Goal: Information Seeking & Learning: Learn about a topic

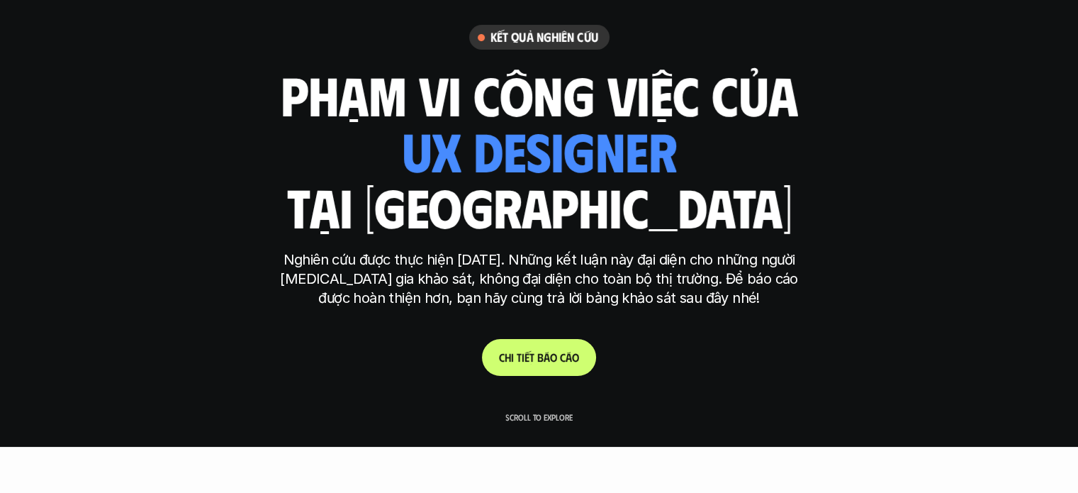
scroll to position [71, 0]
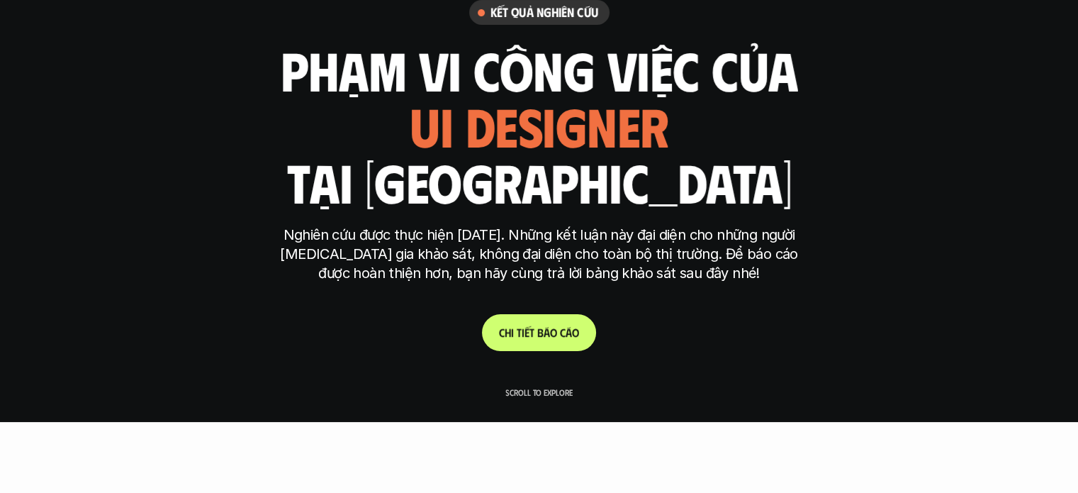
click at [529, 334] on p "C h i t i ế t b á o c á o" at bounding box center [539, 331] width 80 height 13
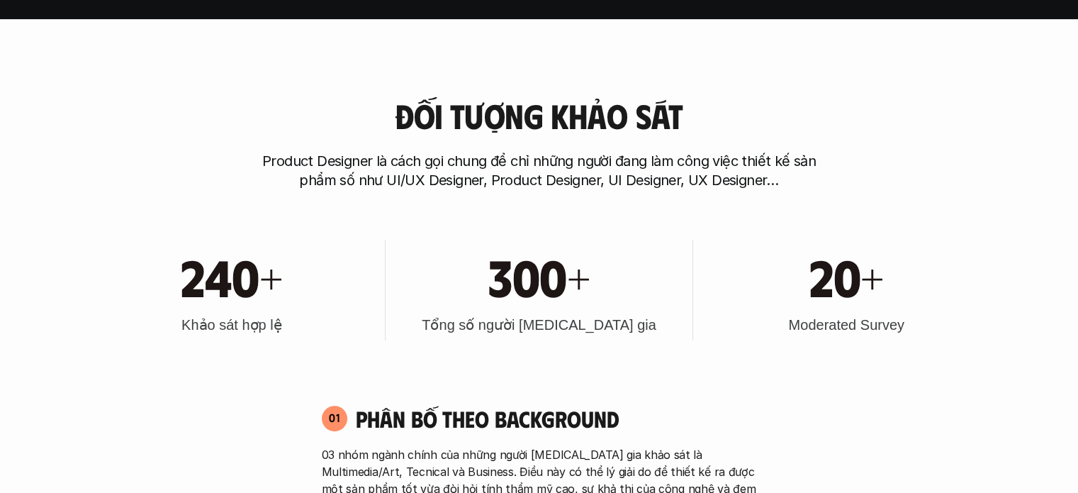
scroll to position [506, 0]
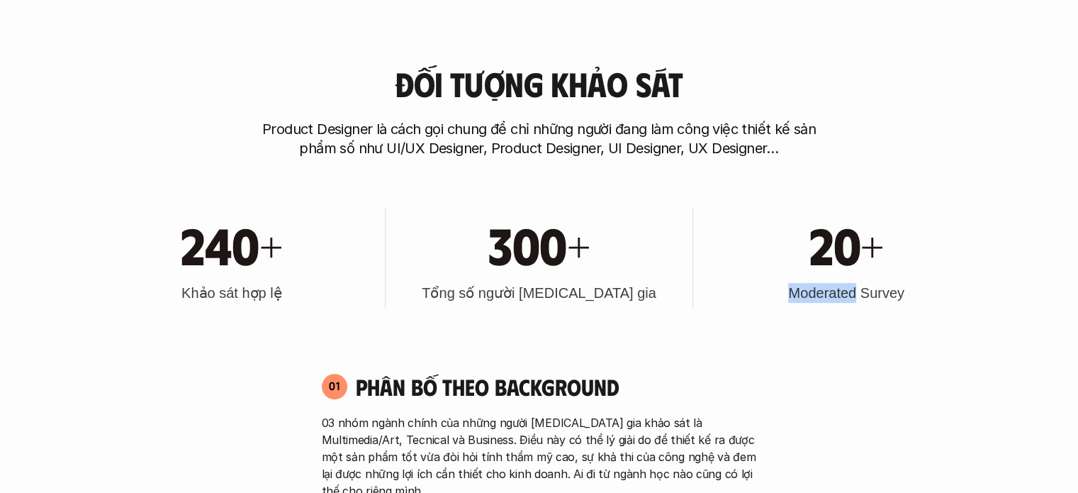
drag, startPoint x: 788, startPoint y: 291, endPoint x: 854, endPoint y: 292, distance: 65.9
click at [854, 292] on h3 "Moderated Survey" at bounding box center [846, 293] width 116 height 20
click at [845, 265] on div at bounding box center [845, 265] width 0 height 0
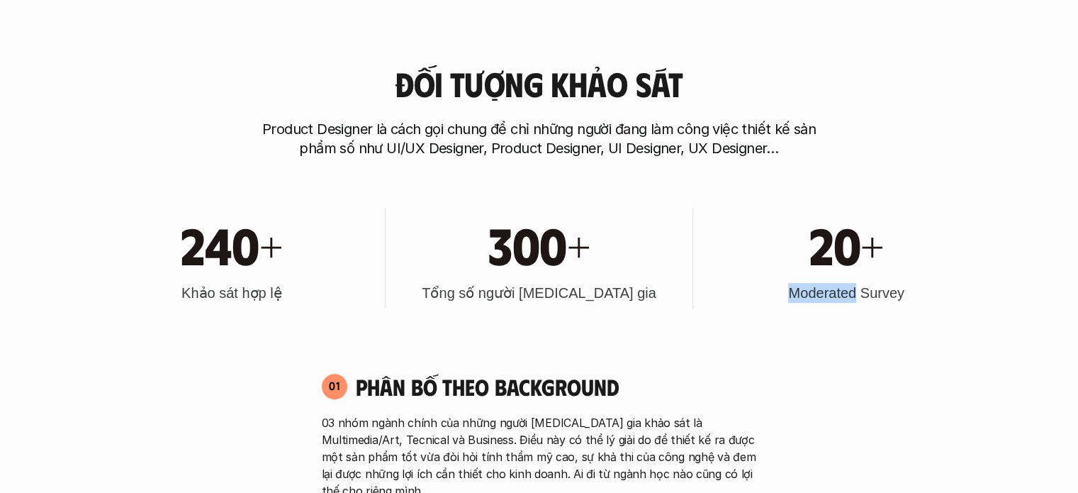
click at [824, 297] on h3 "Moderated Survey" at bounding box center [846, 293] width 116 height 20
drag, startPoint x: 848, startPoint y: 291, endPoint x: 776, endPoint y: 287, distance: 72.4
click at [776, 287] on div "20+ Moderated Survey" at bounding box center [847, 258] width 293 height 101
click at [766, 265] on div at bounding box center [766, 265] width 0 height 0
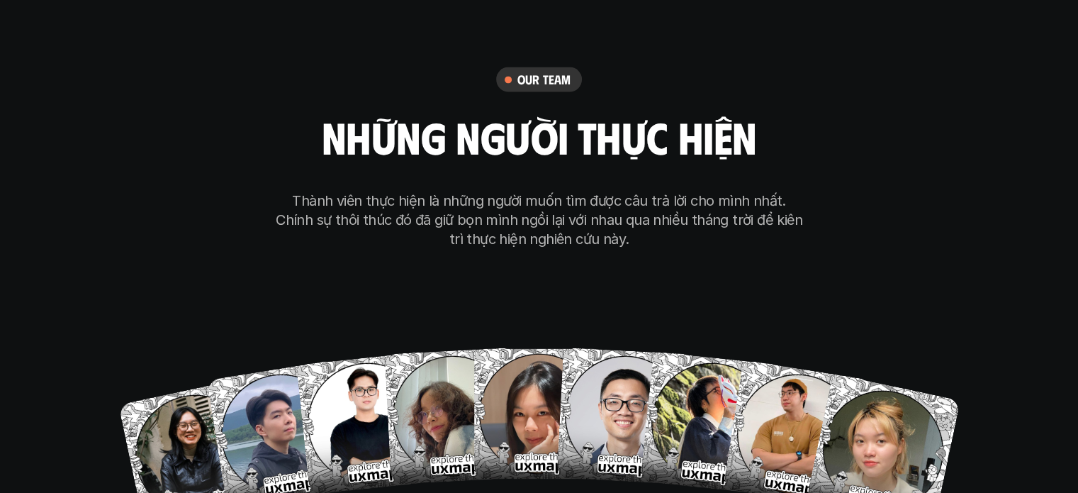
scroll to position [8092, 0]
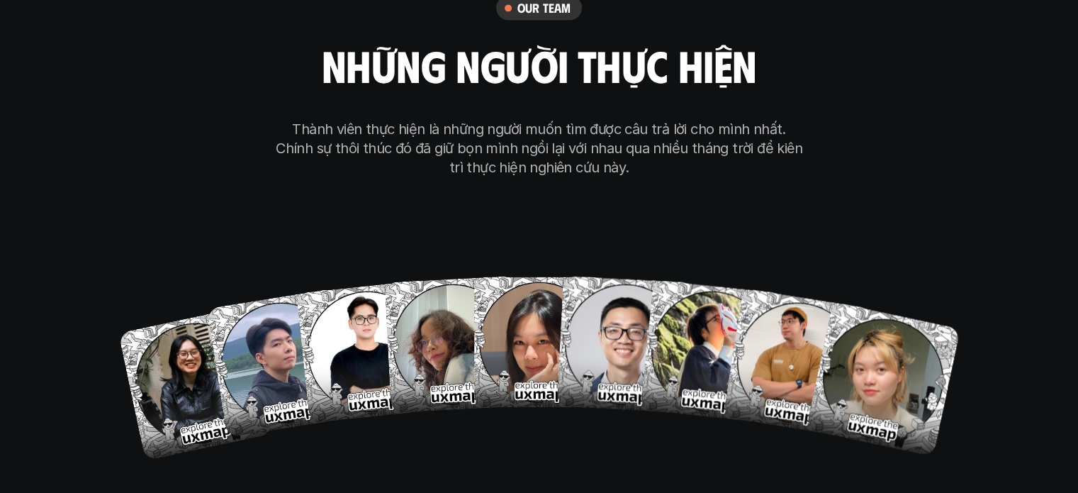
click at [652, 424] on div "our team những người thực hiện Thành viên thực hiện là những người muốn tìm đượ…" at bounding box center [539, 224] width 709 height 713
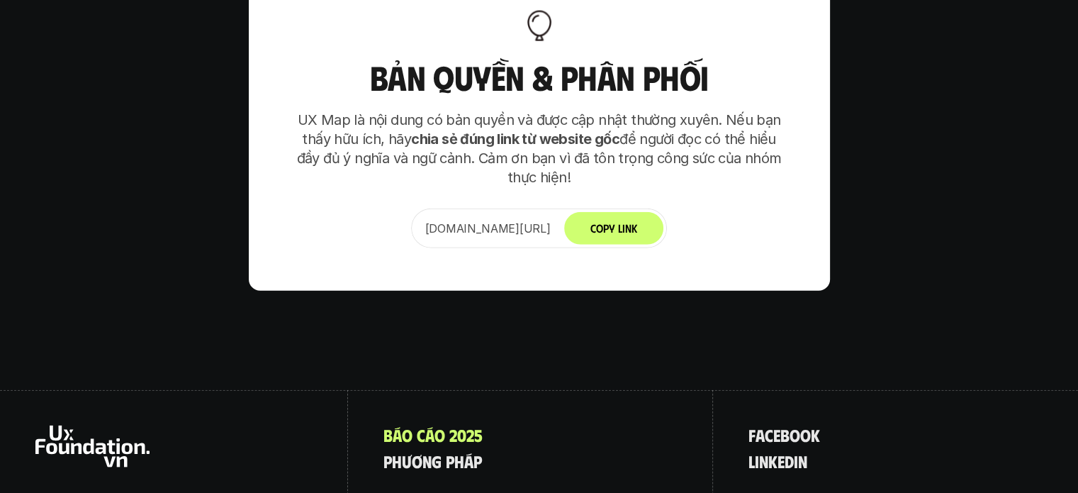
scroll to position [8901, 0]
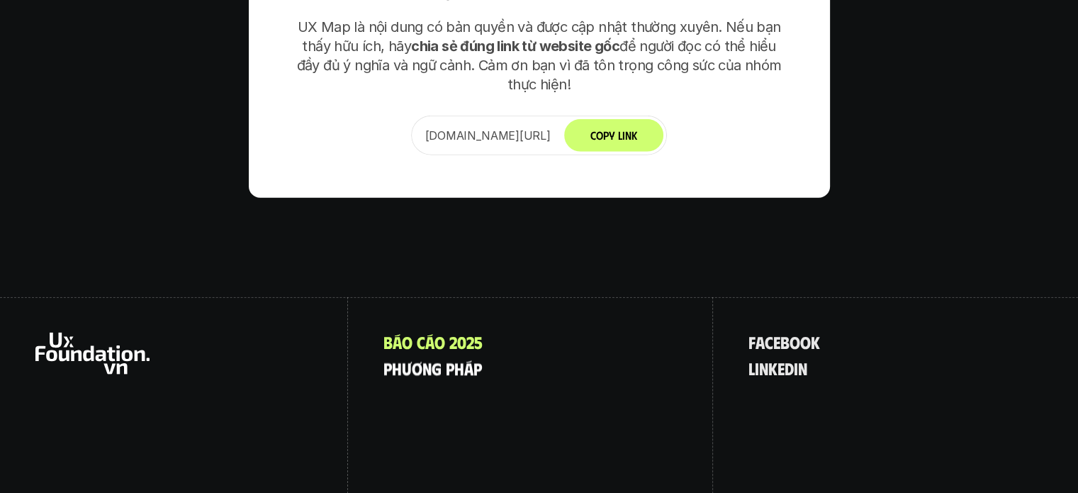
click at [414, 359] on p "p h ư ơ n g p h á p" at bounding box center [433, 368] width 99 height 18
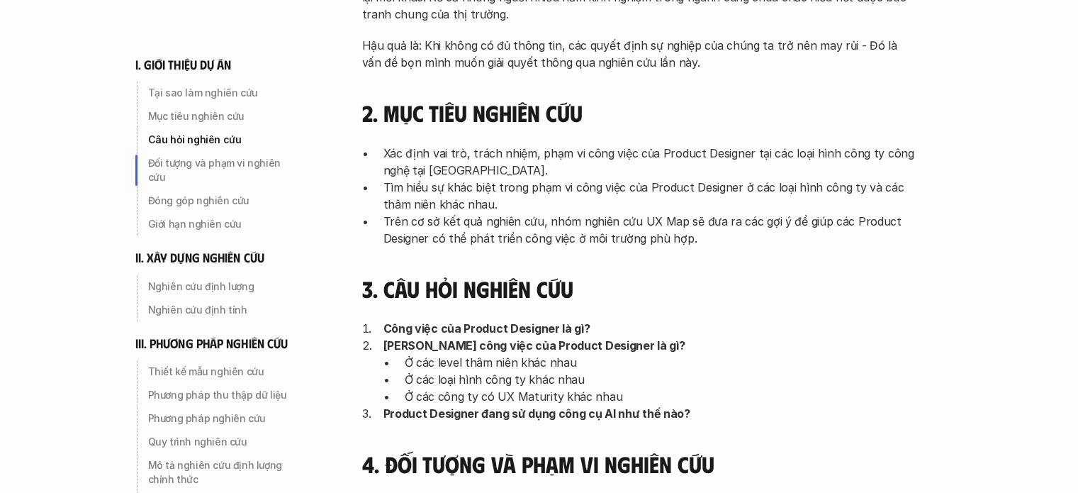
scroll to position [709, 0]
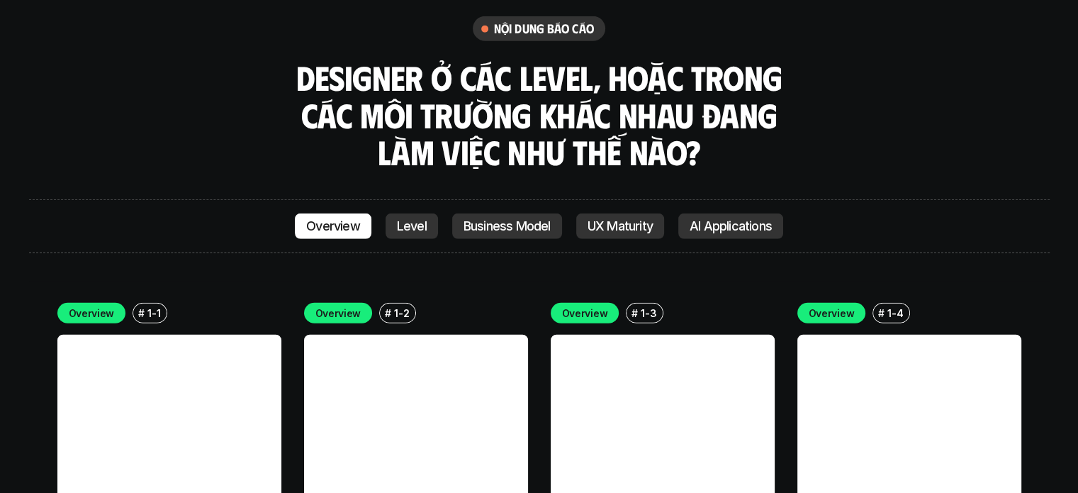
click at [720, 219] on p "AI Applications" at bounding box center [731, 226] width 82 height 14
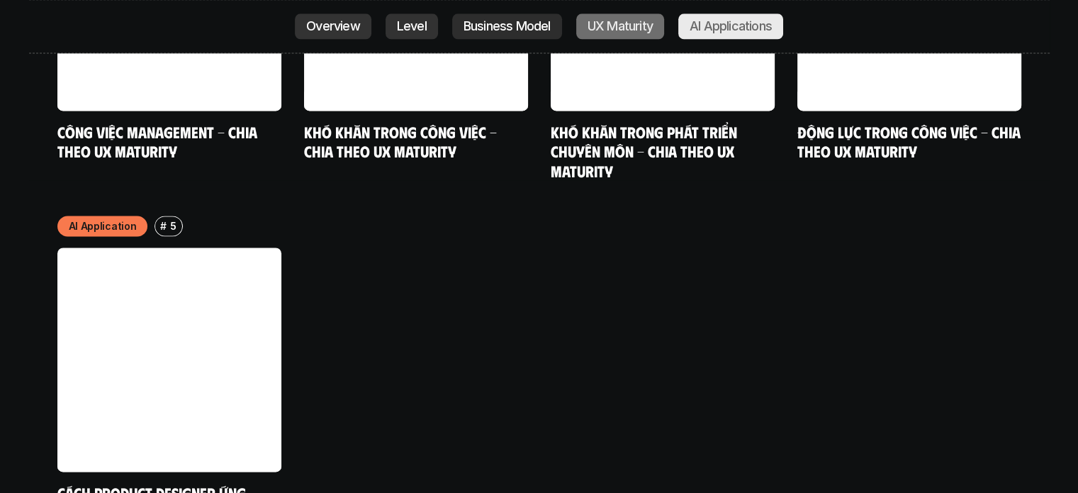
scroll to position [7446, 0]
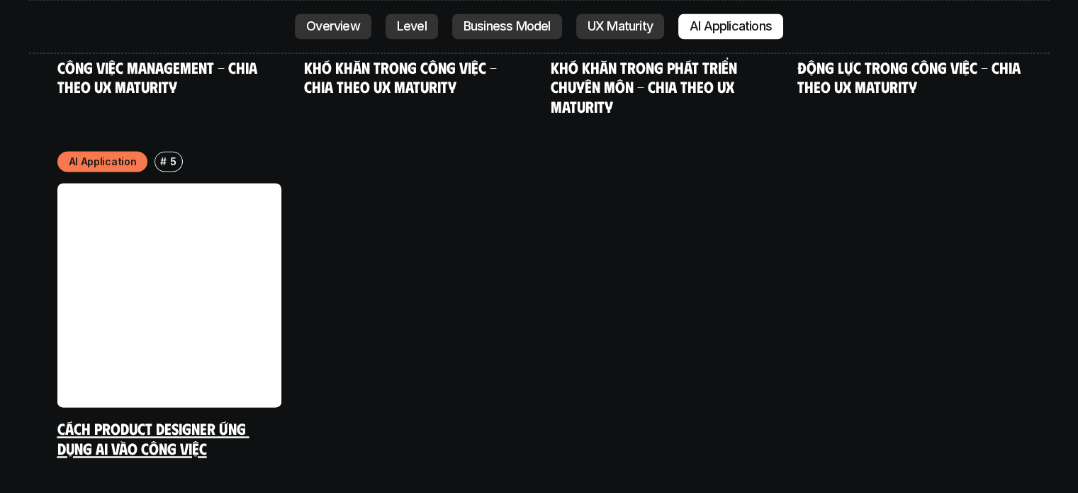
click at [199, 249] on link at bounding box center [169, 295] width 224 height 224
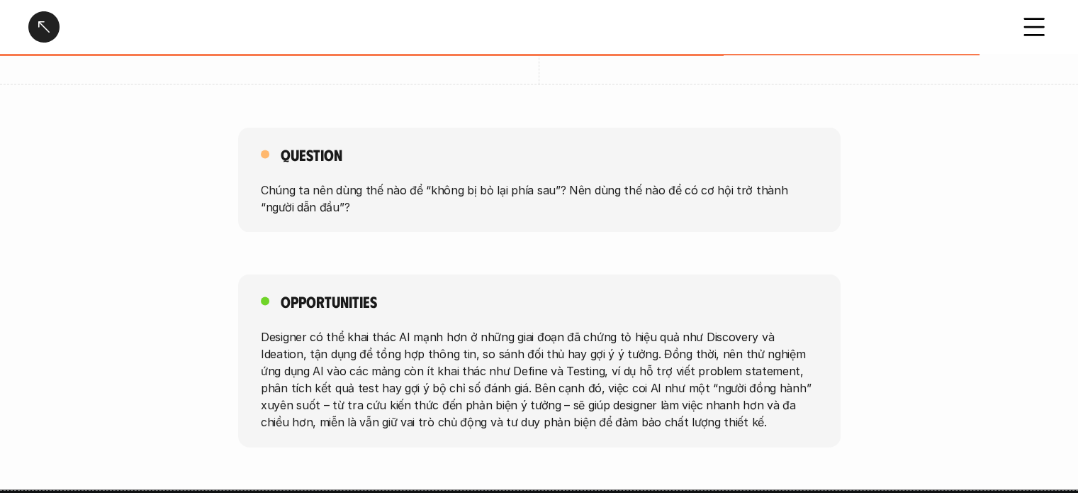
scroll to position [2985, 0]
